Goal: Task Accomplishment & Management: Manage account settings

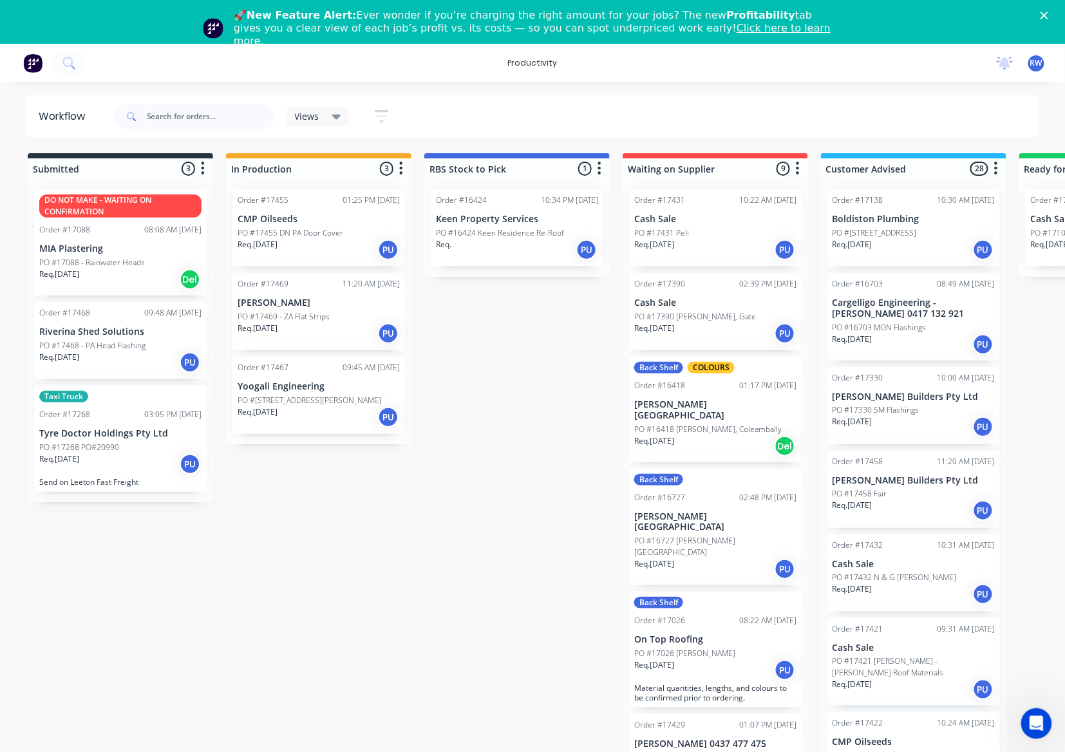
click at [349, 323] on div "Req. [DATE] PU" at bounding box center [319, 334] width 162 height 22
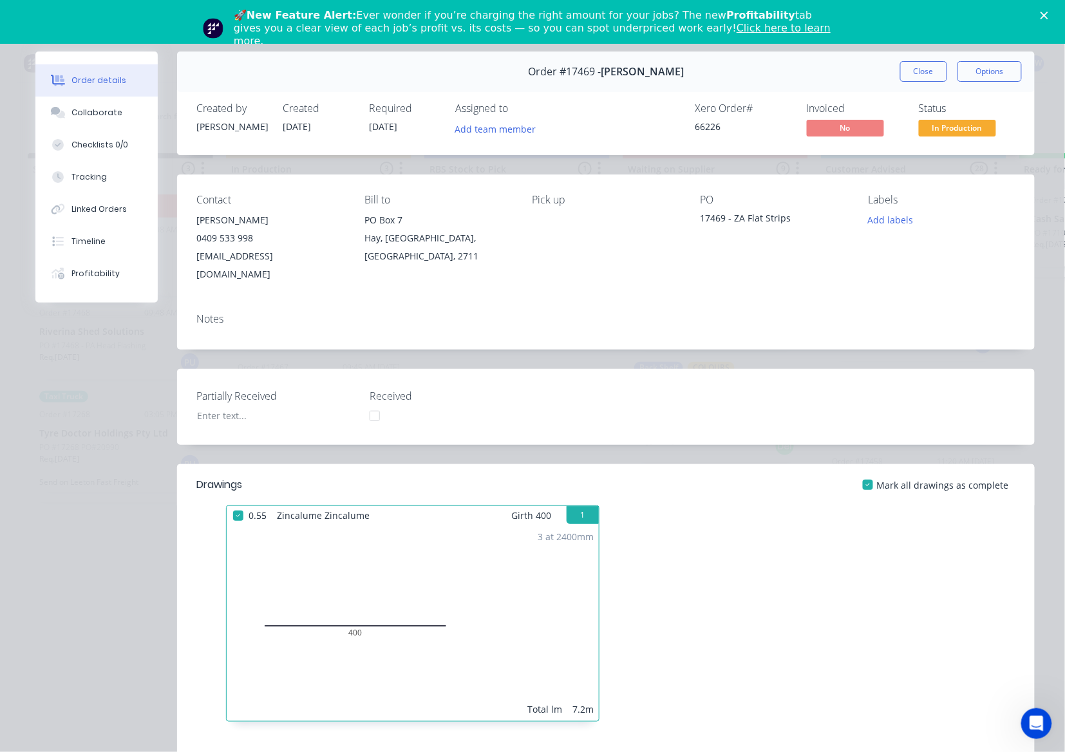
click at [938, 137] on button "In Production" at bounding box center [957, 129] width 77 height 19
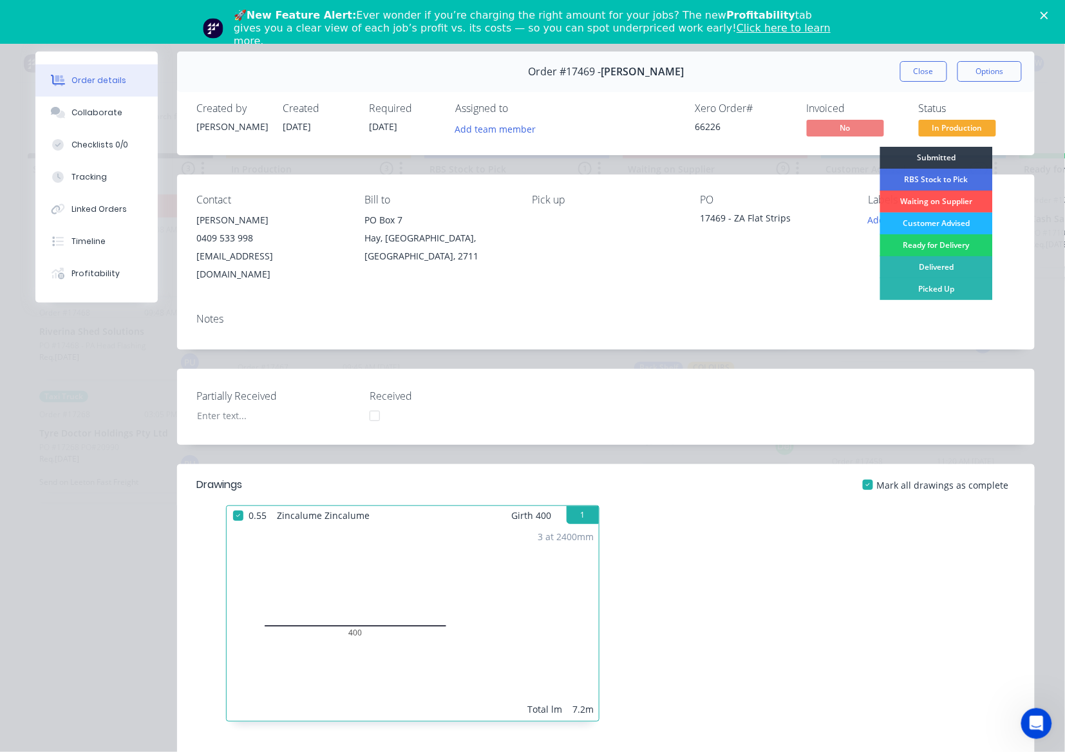
click at [954, 222] on div "Customer Advised" at bounding box center [936, 224] width 113 height 22
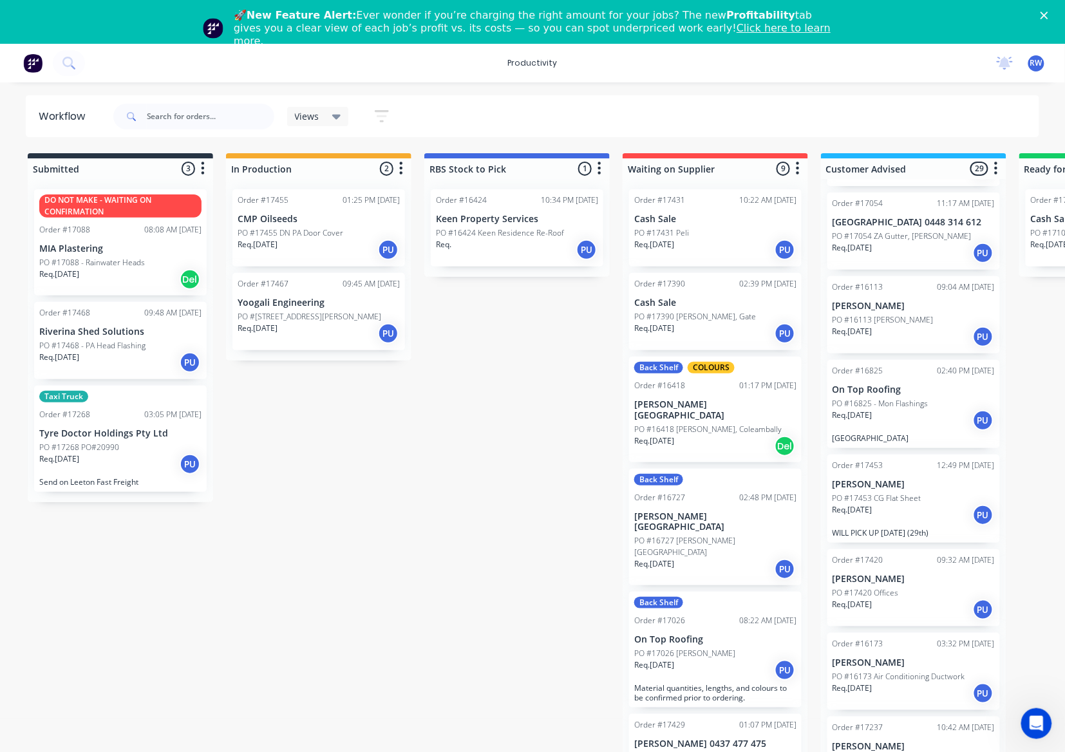
scroll to position [1717, 0]
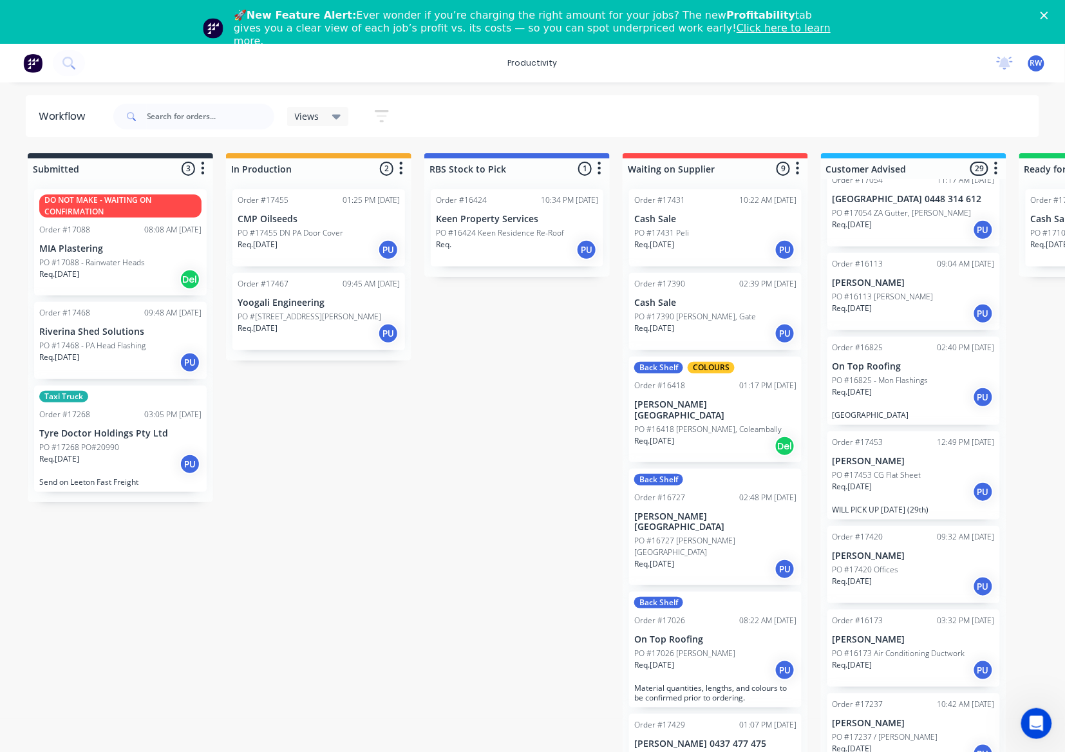
click at [902, 576] on div "Req. [DATE] PU" at bounding box center [914, 587] width 162 height 22
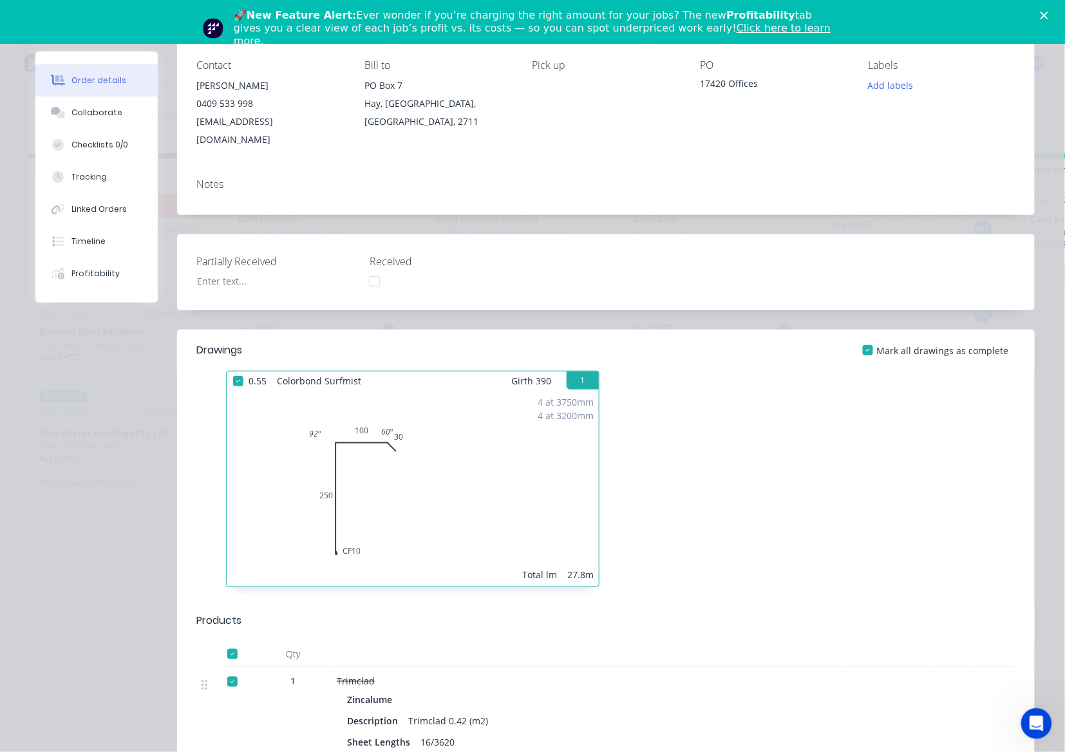
scroll to position [0, 0]
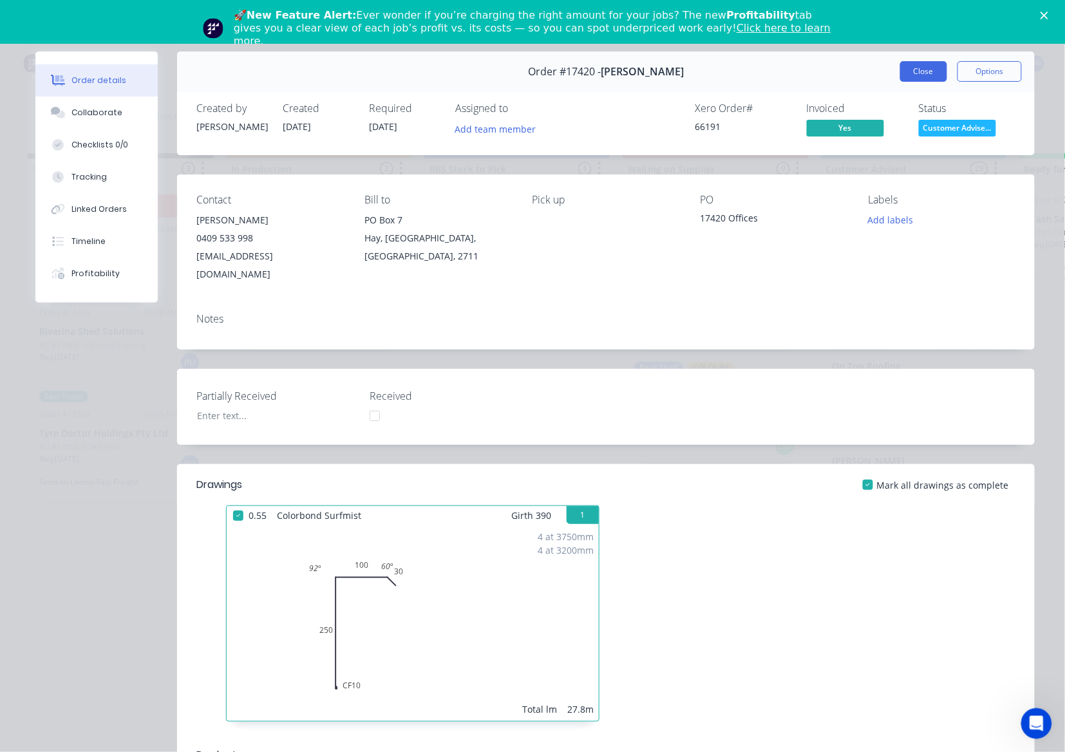
click at [918, 73] on button "Close" at bounding box center [923, 71] width 47 height 21
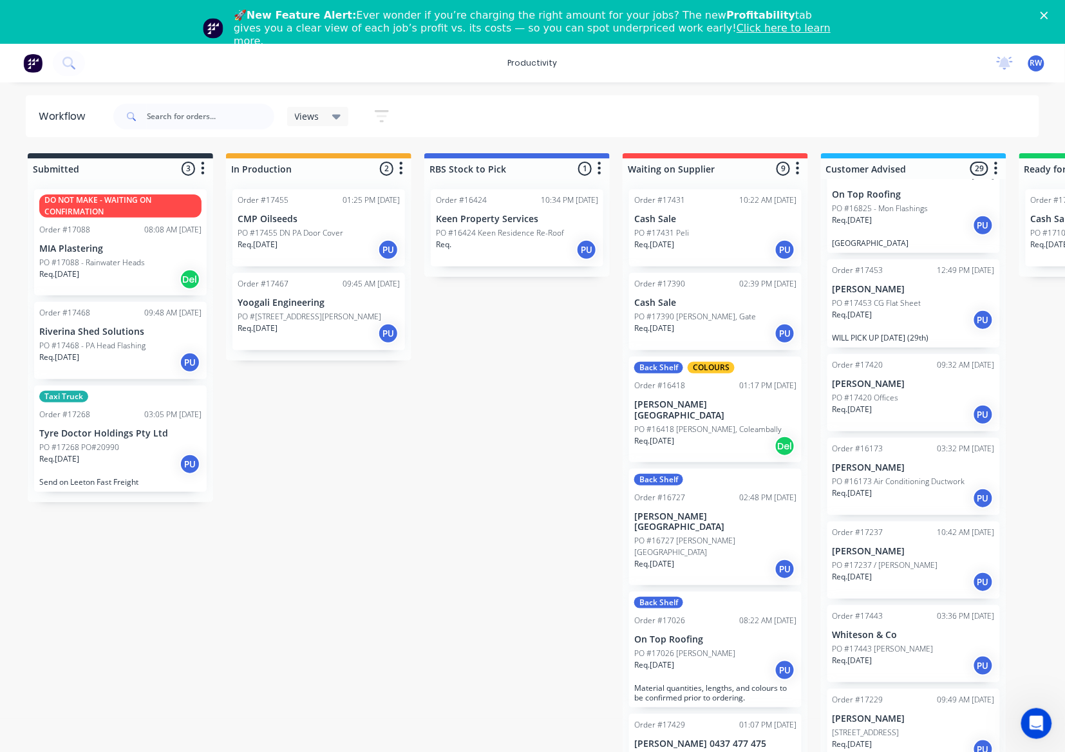
scroll to position [1918, 0]
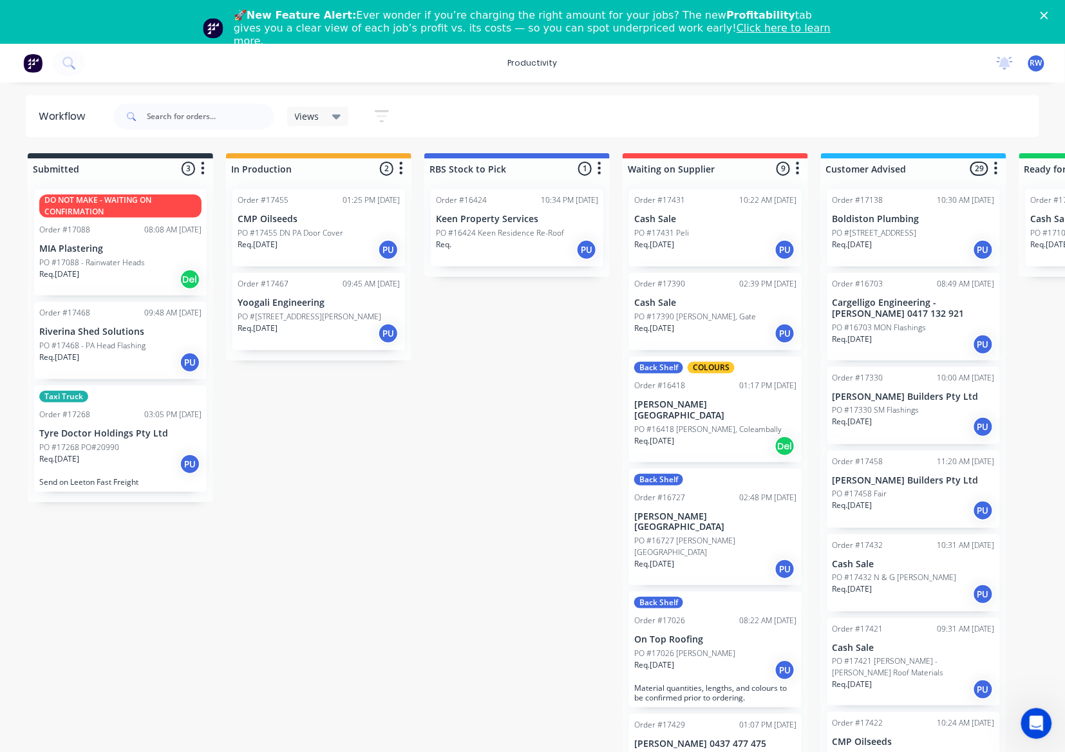
click at [262, 327] on p "Req. 29/08/25" at bounding box center [258, 329] width 40 height 12
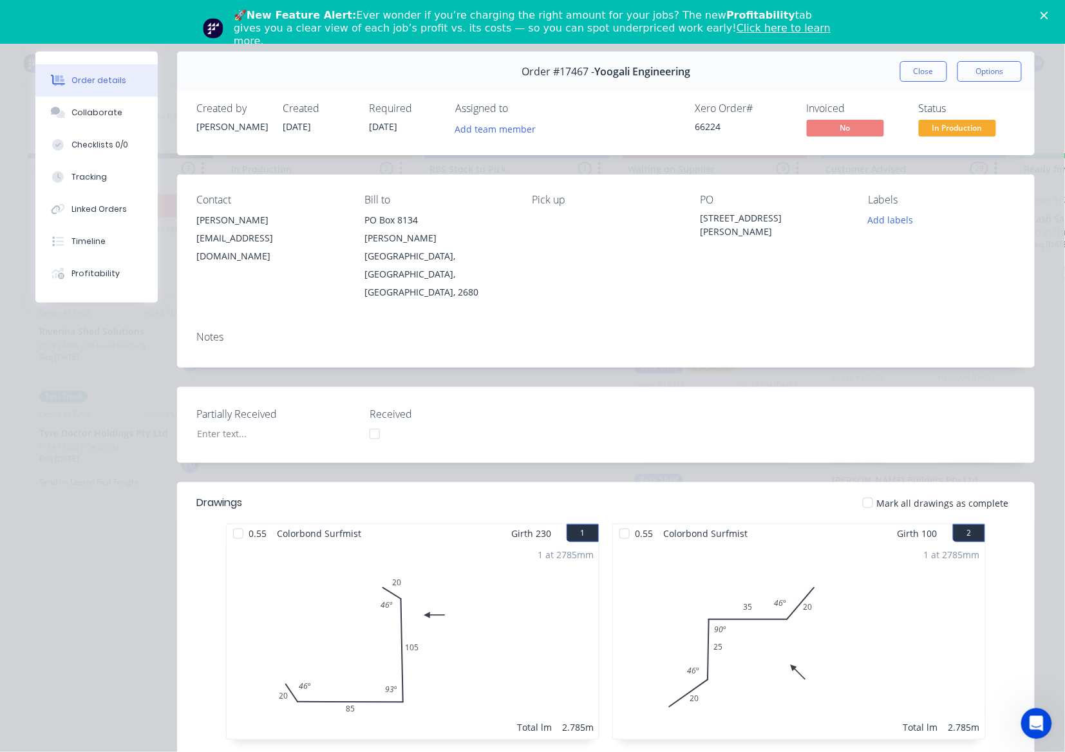
click at [866, 490] on div at bounding box center [868, 503] width 26 height 26
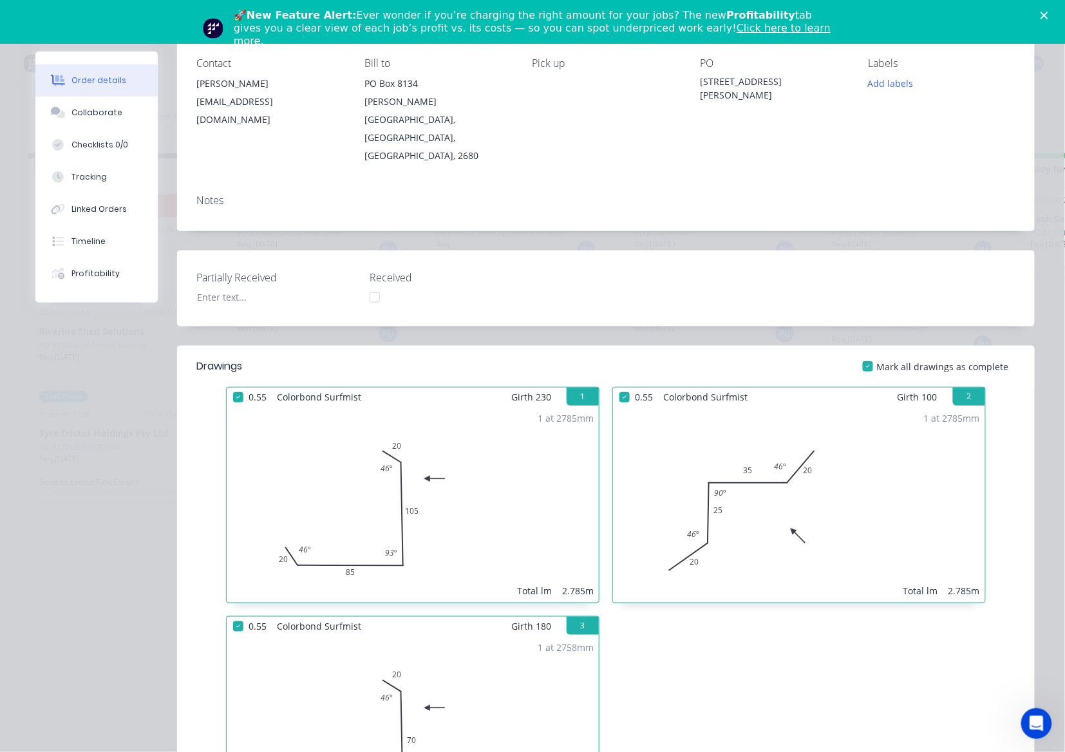
scroll to position [36, 0]
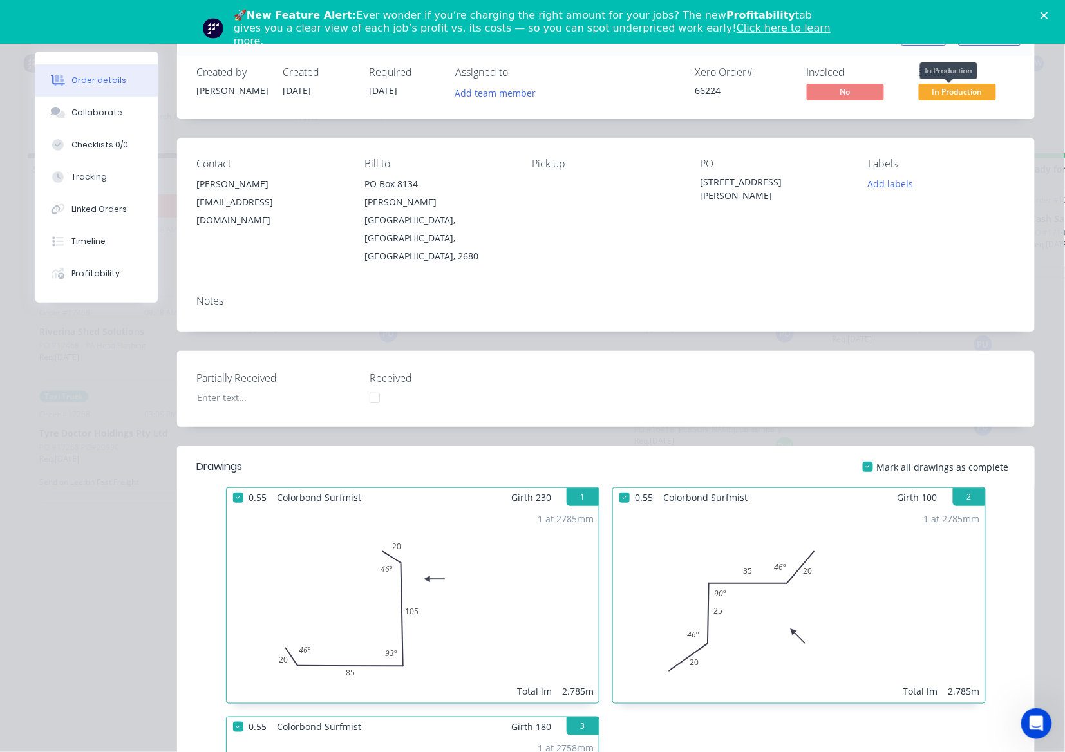
click at [934, 88] on span "In Production" at bounding box center [957, 92] width 77 height 16
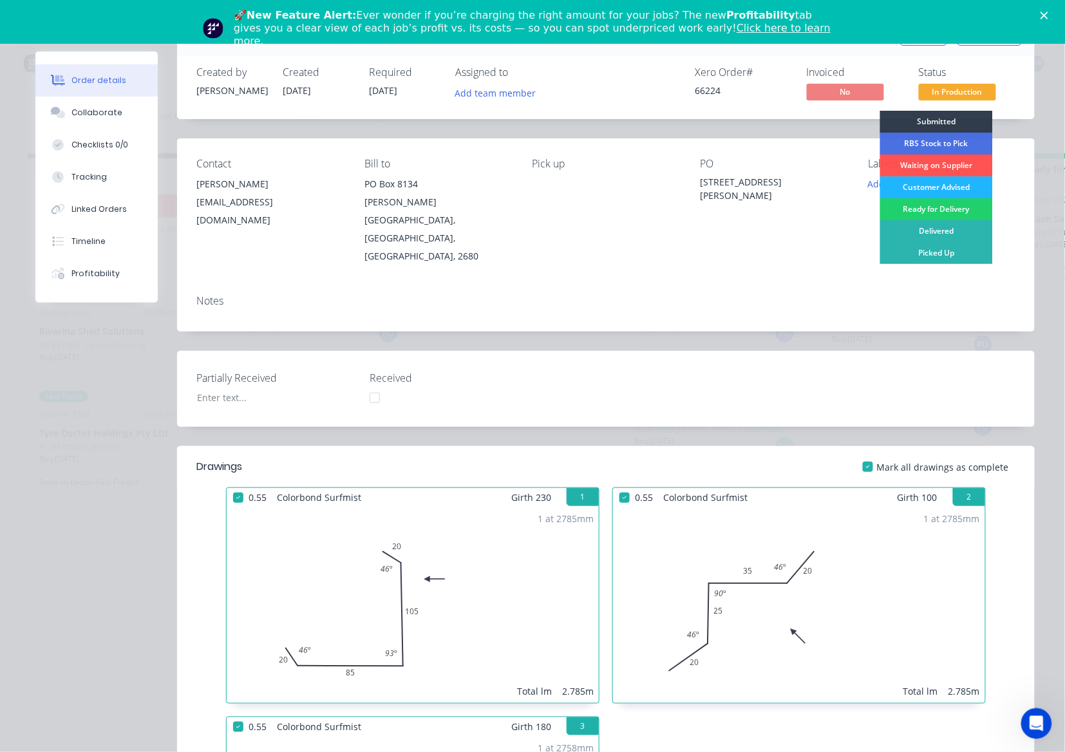
click at [925, 196] on div "Customer Advised" at bounding box center [936, 187] width 113 height 22
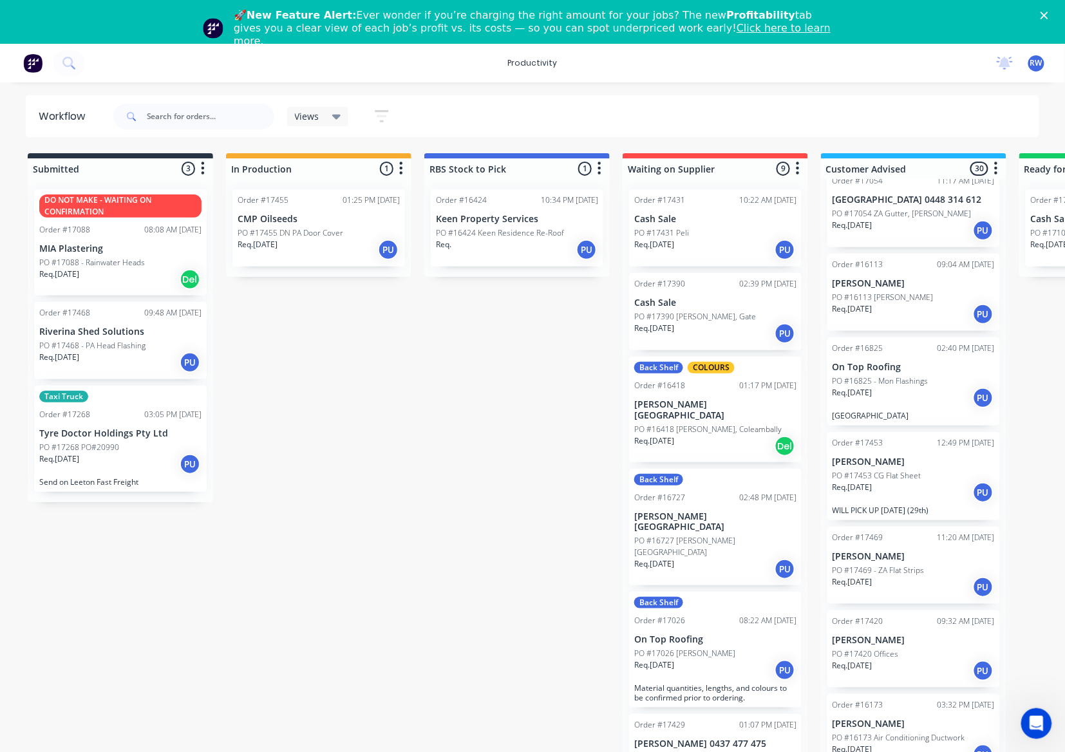
scroll to position [1717, 0]
click at [129, 354] on div "Req. [DATE] PU" at bounding box center [120, 363] width 162 height 22
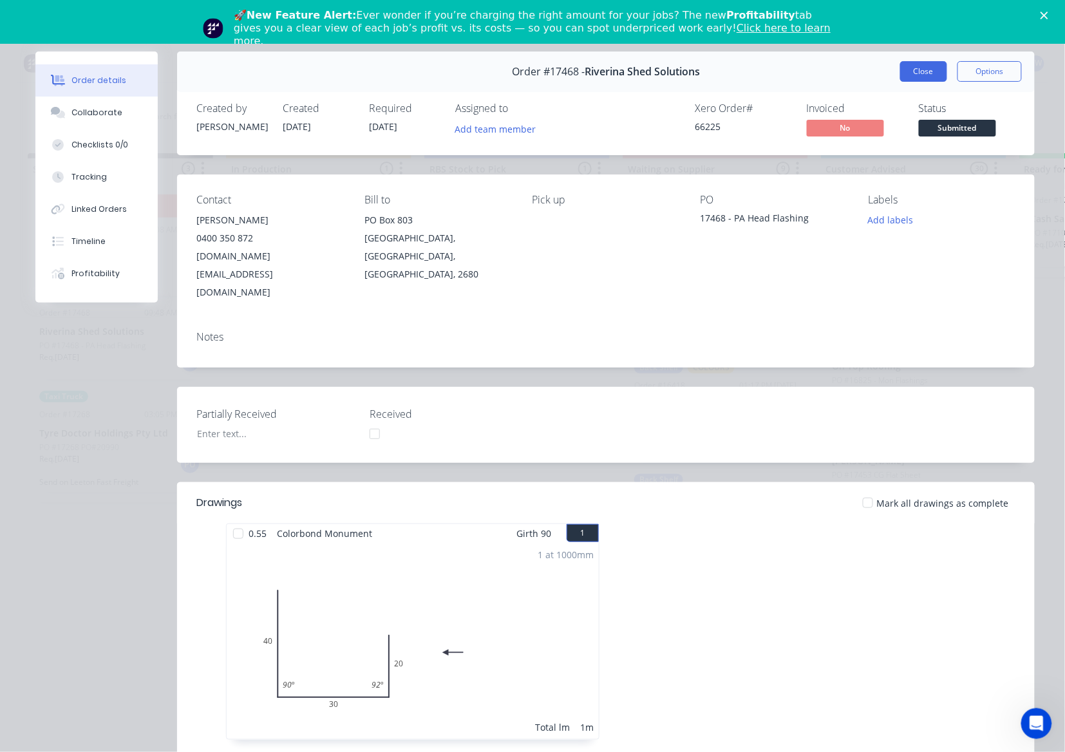
click at [900, 70] on button "Close" at bounding box center [923, 71] width 47 height 21
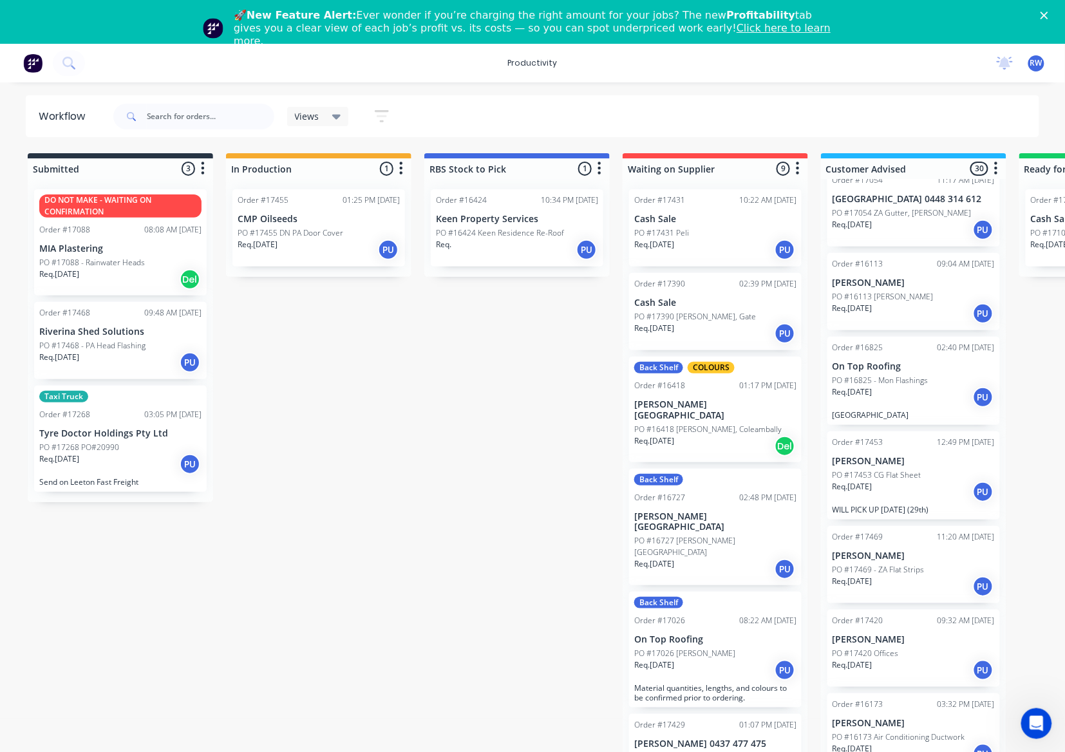
click at [158, 479] on p "Send on Leeton Fast Freight" at bounding box center [120, 482] width 162 height 10
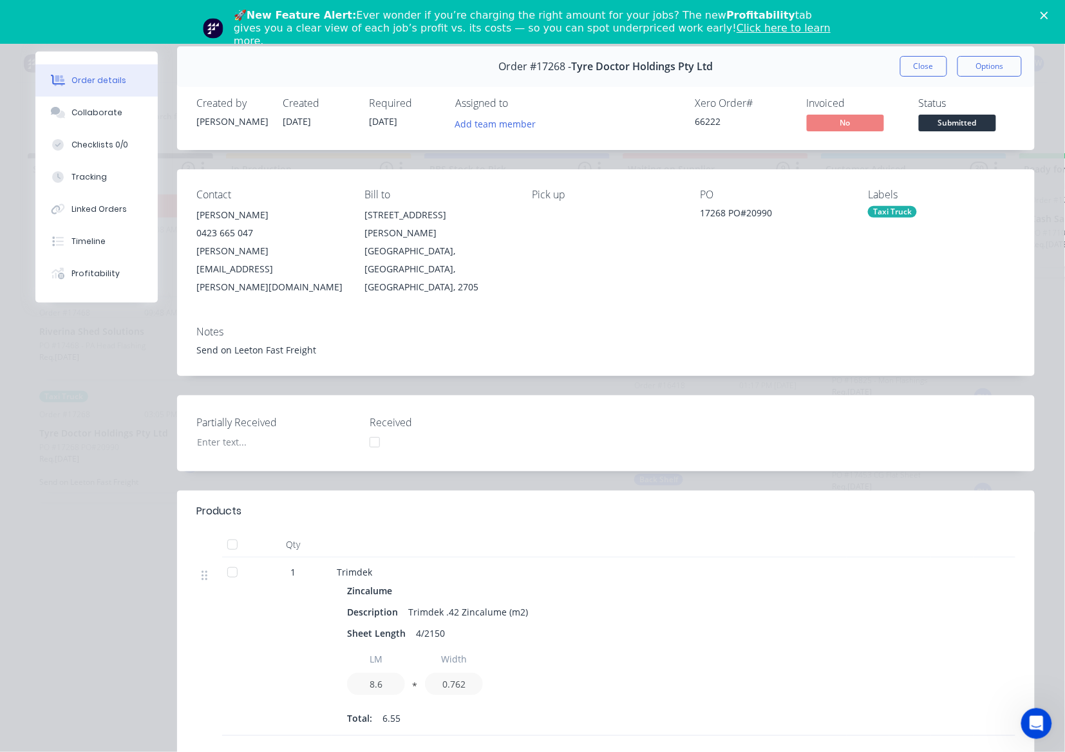
scroll to position [0, 0]
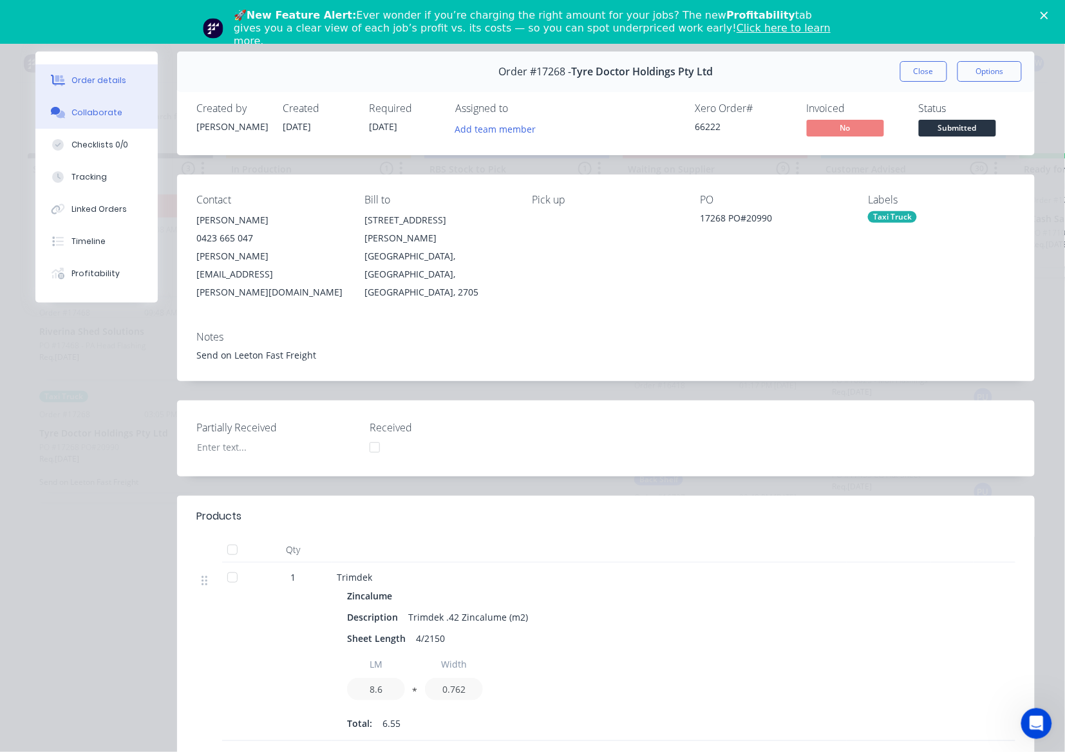
click at [109, 117] on div "Collaborate" at bounding box center [96, 113] width 51 height 12
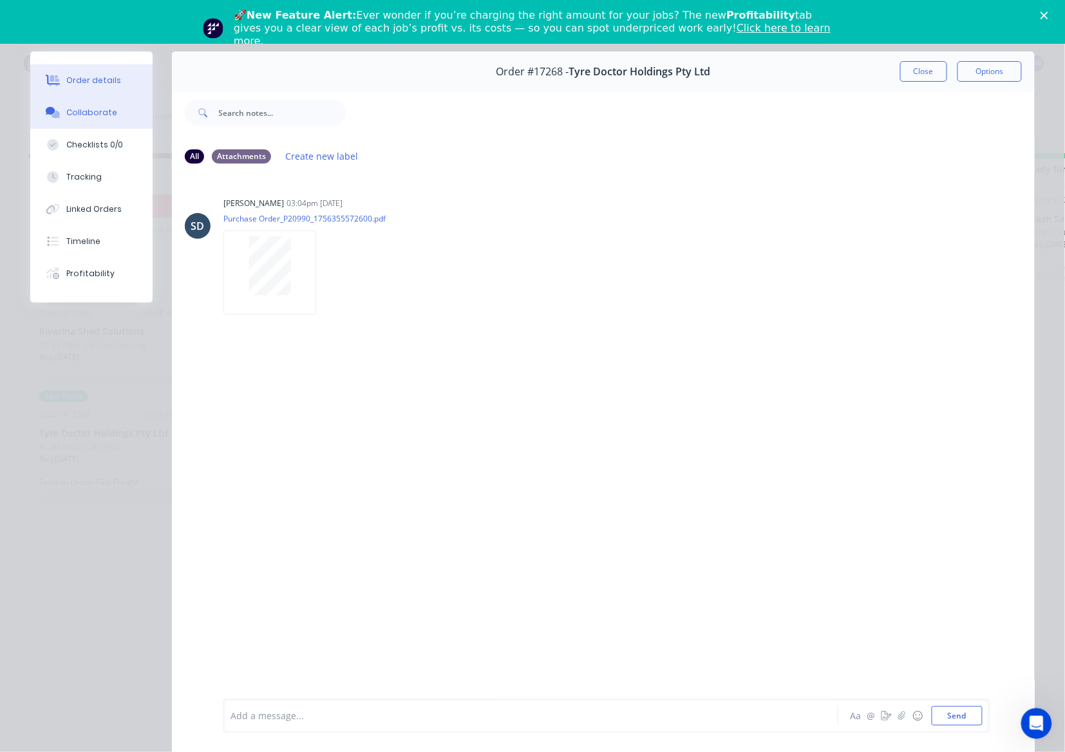
click at [91, 81] on div "Order details" at bounding box center [93, 81] width 55 height 12
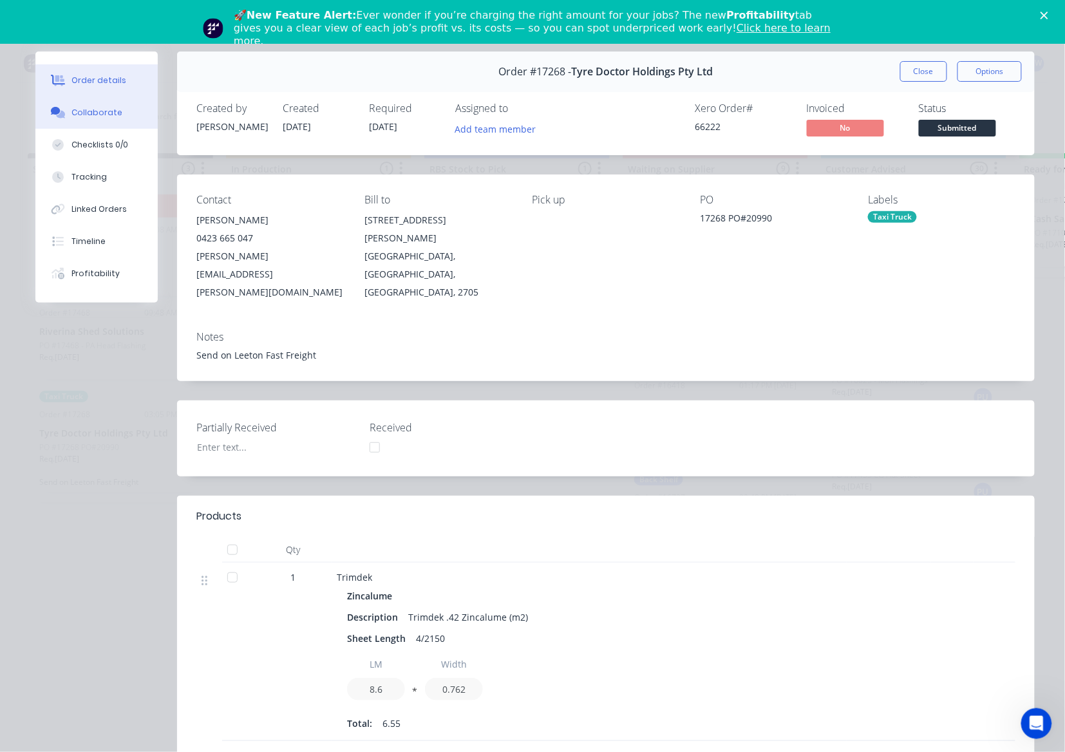
click at [76, 107] on div "Collaborate" at bounding box center [96, 113] width 51 height 12
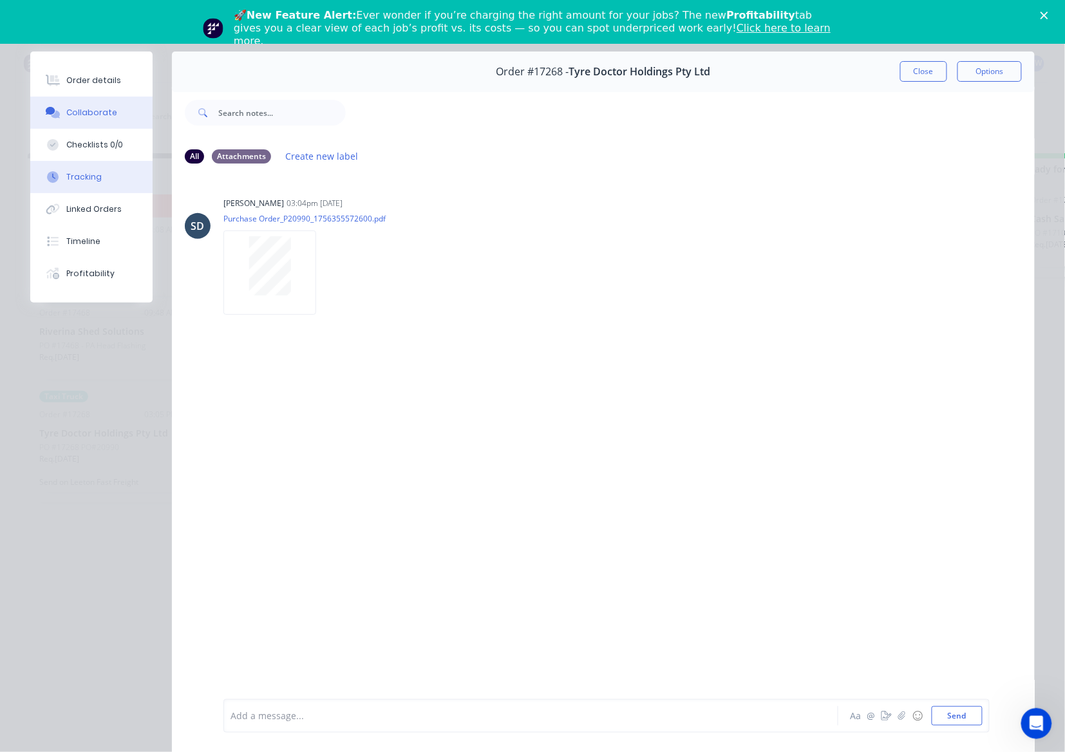
click at [84, 189] on button "Tracking" at bounding box center [91, 177] width 122 height 32
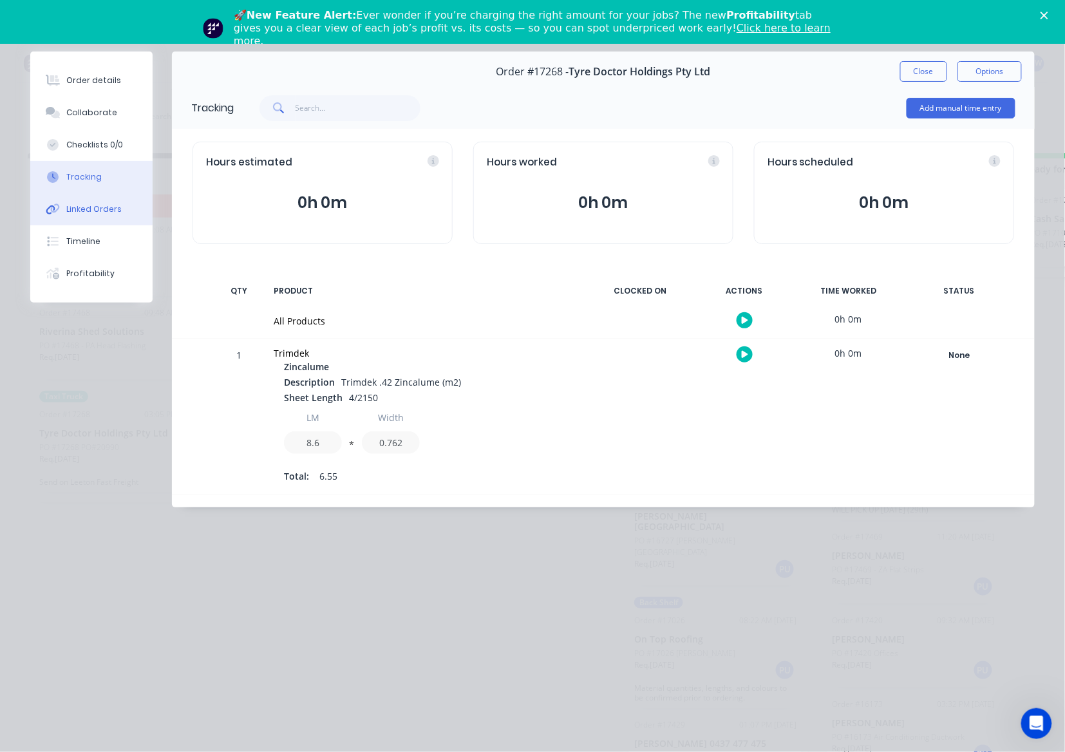
click at [104, 213] on div "Linked Orders" at bounding box center [93, 210] width 55 height 12
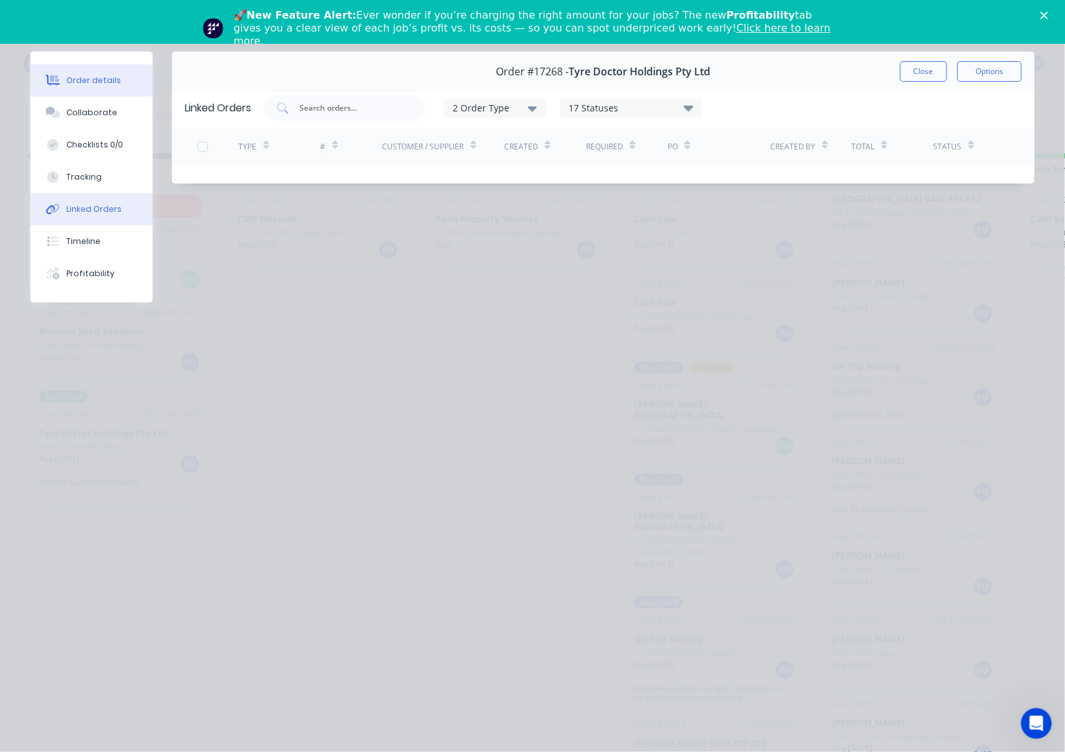
click at [111, 84] on div "Order details" at bounding box center [93, 81] width 55 height 12
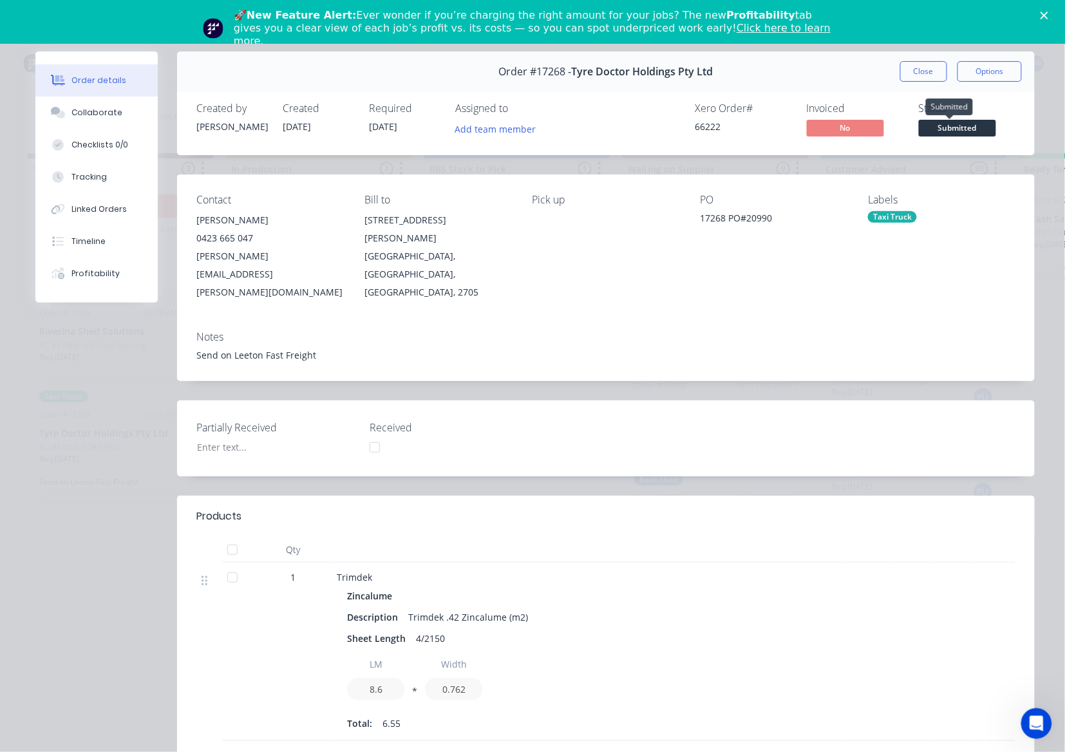
click at [940, 133] on span "Submitted" at bounding box center [957, 128] width 77 height 16
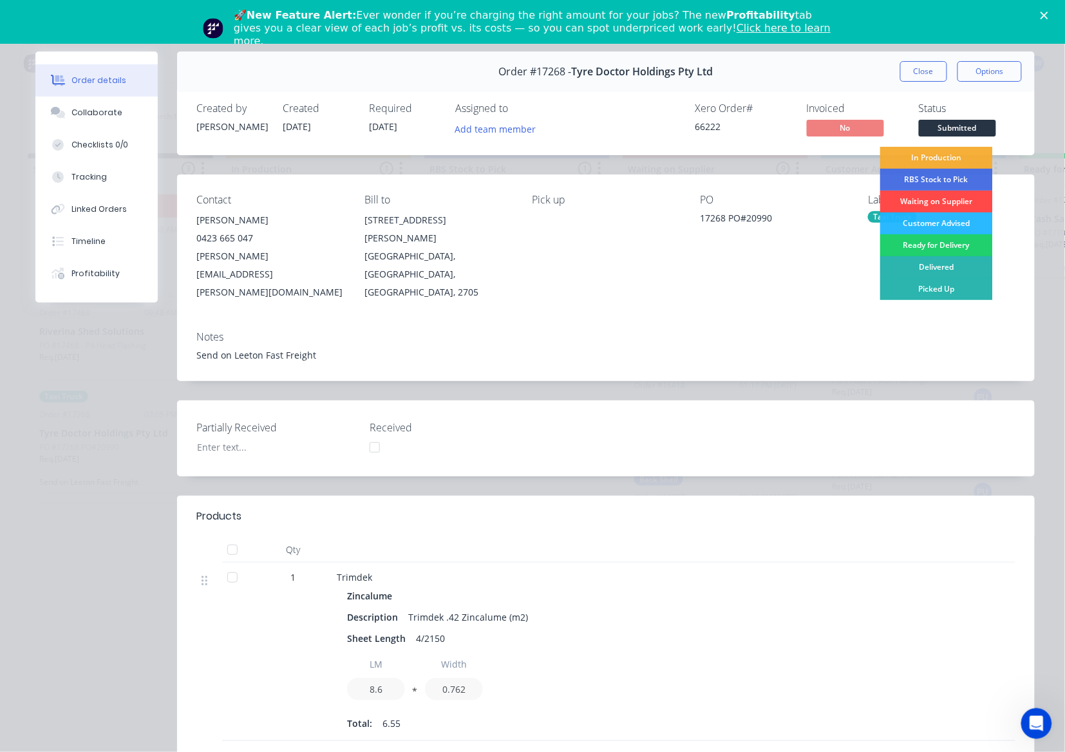
click at [915, 199] on div "Waiting on Supplier" at bounding box center [936, 202] width 113 height 22
